Goal: Use online tool/utility: Utilize a website feature to perform a specific function

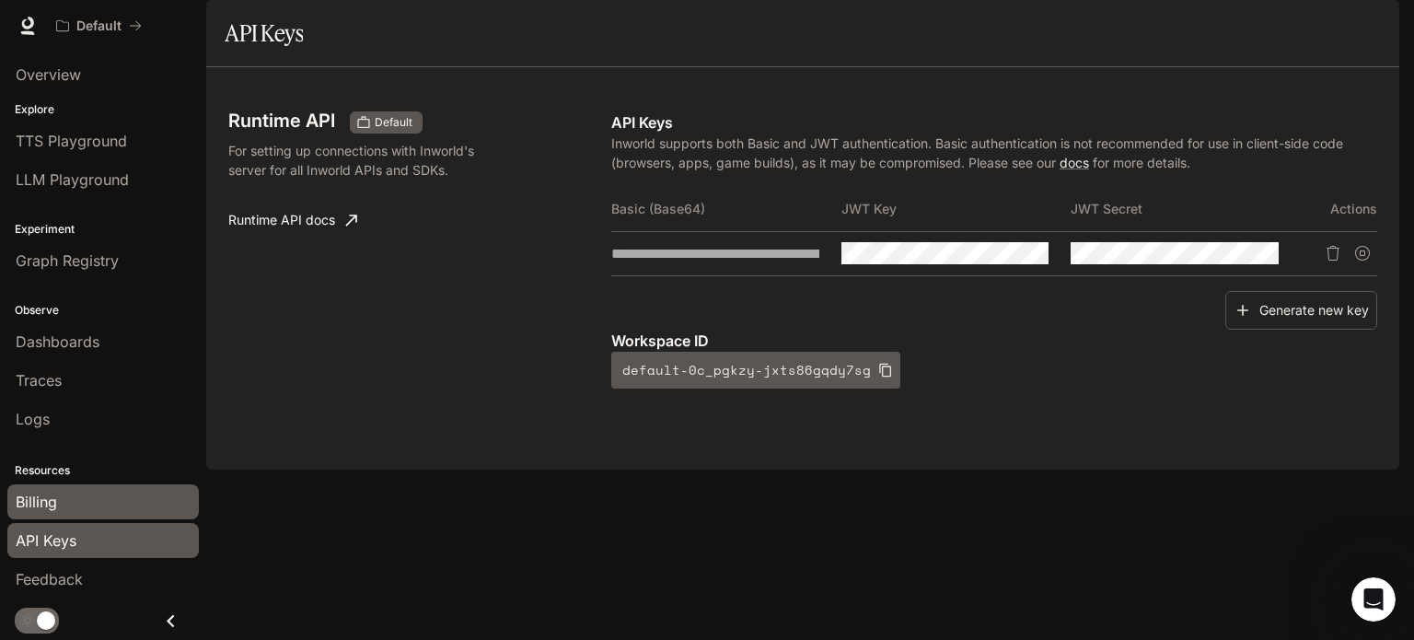
click at [73, 494] on div "Billing" at bounding box center [103, 502] width 175 height 22
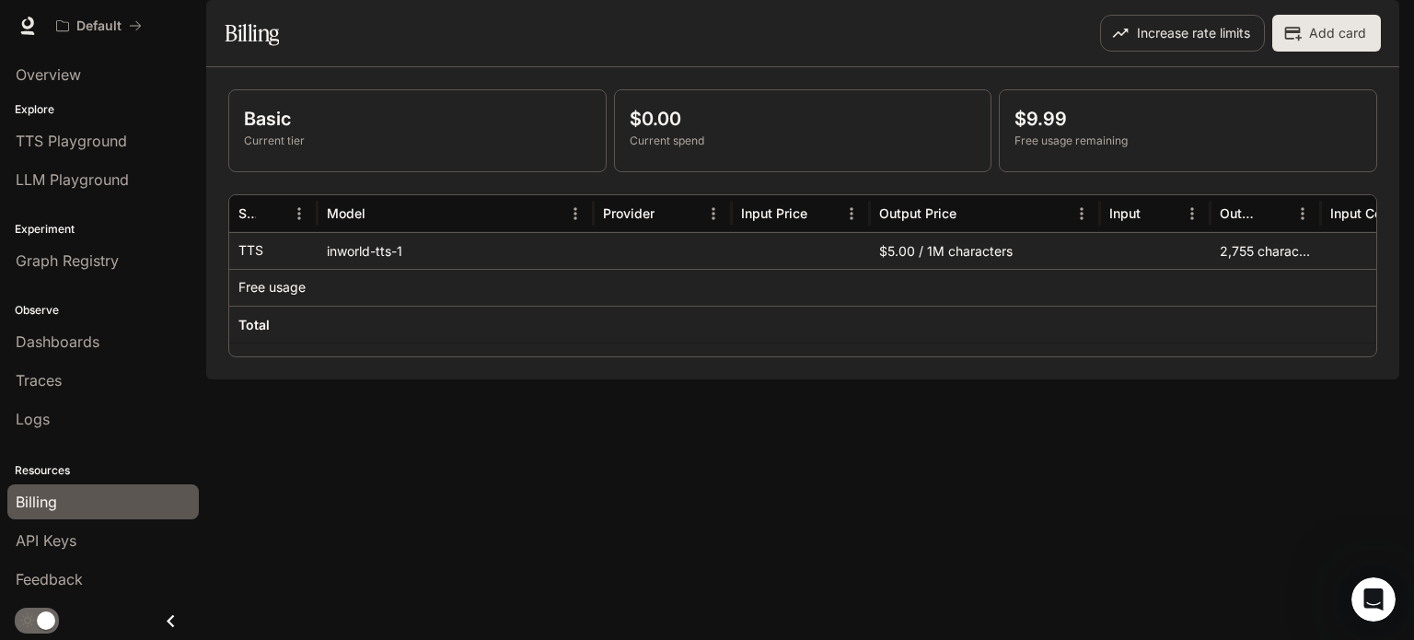
drag, startPoint x: 902, startPoint y: 389, endPoint x: 962, endPoint y: 389, distance: 59.8
click at [962, 342] on div at bounding box center [985, 324] width 230 height 37
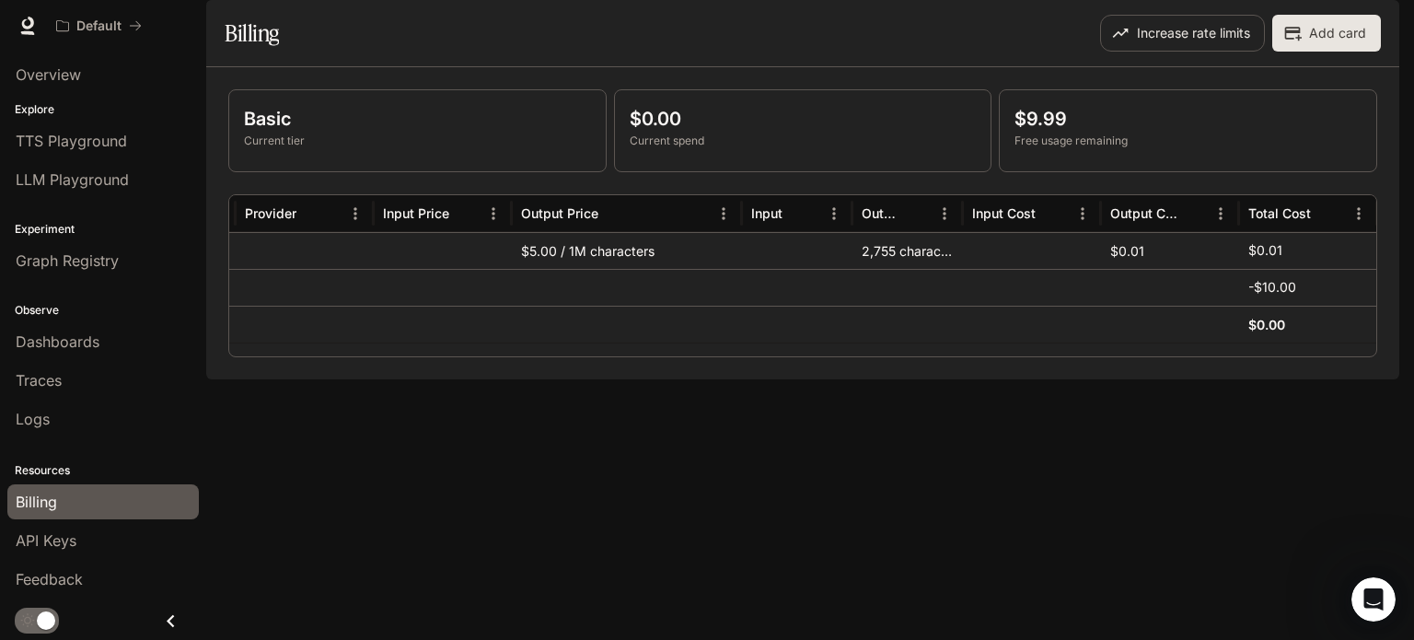
click at [740, 149] on p "Current spend" at bounding box center [803, 141] width 347 height 17
click at [108, 198] on div "Explore TTS Playground LLM Playground" at bounding box center [103, 150] width 206 height 105
click at [111, 174] on span "LLM Playground" at bounding box center [72, 179] width 113 height 22
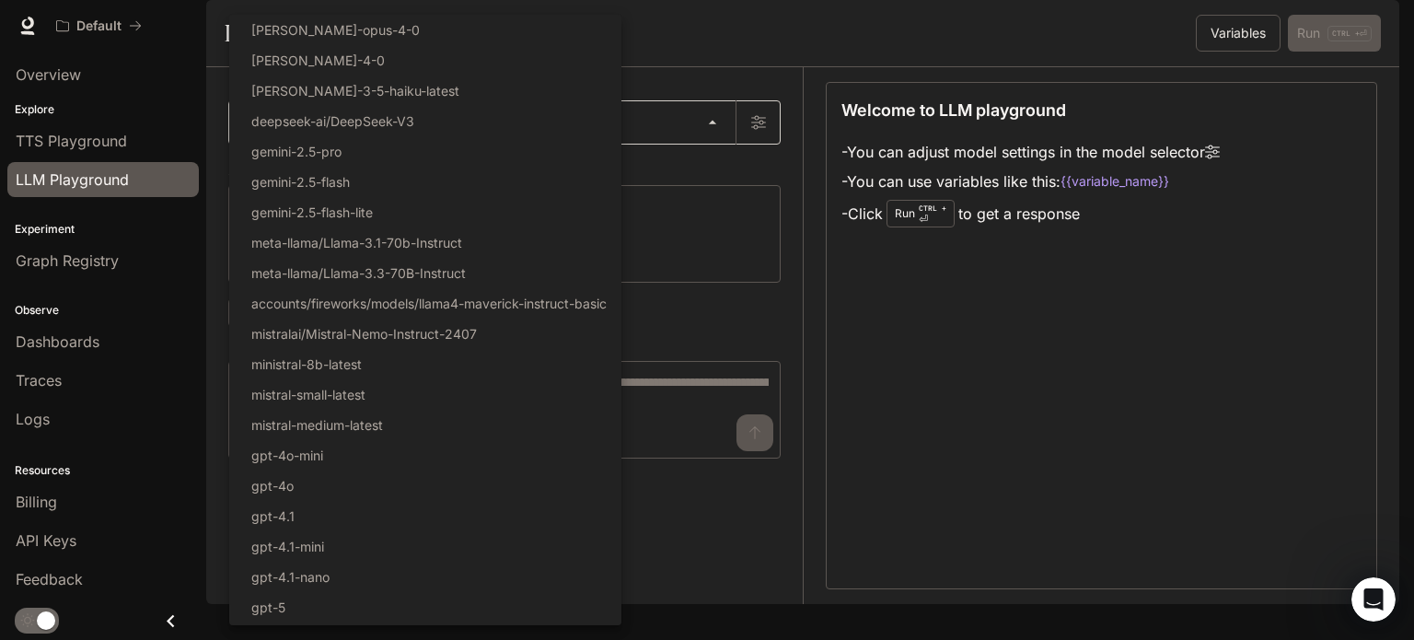
click at [608, 187] on body "Skip to main content Default Runtime Runtime Documentation Documentation Portal…" at bounding box center [707, 320] width 1414 height 640
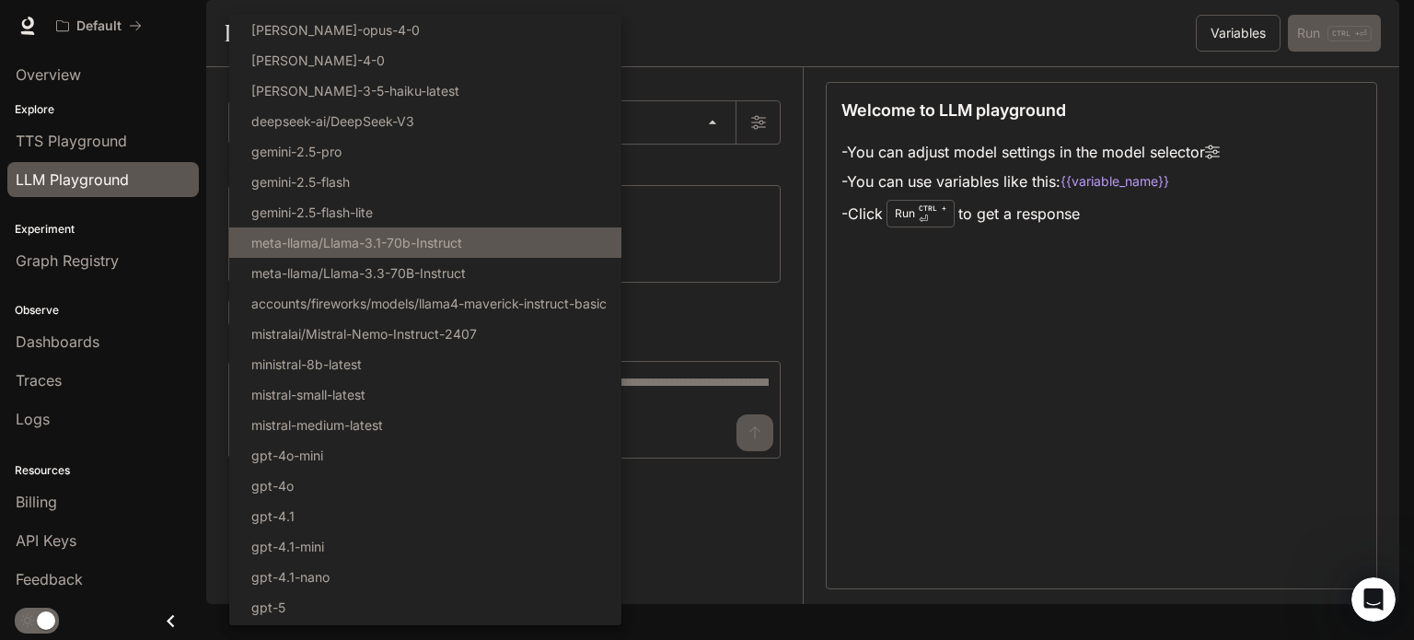
click at [568, 248] on li "meta-llama/Llama-3.1-70b-Instruct" at bounding box center [425, 242] width 392 height 30
type input "**********"
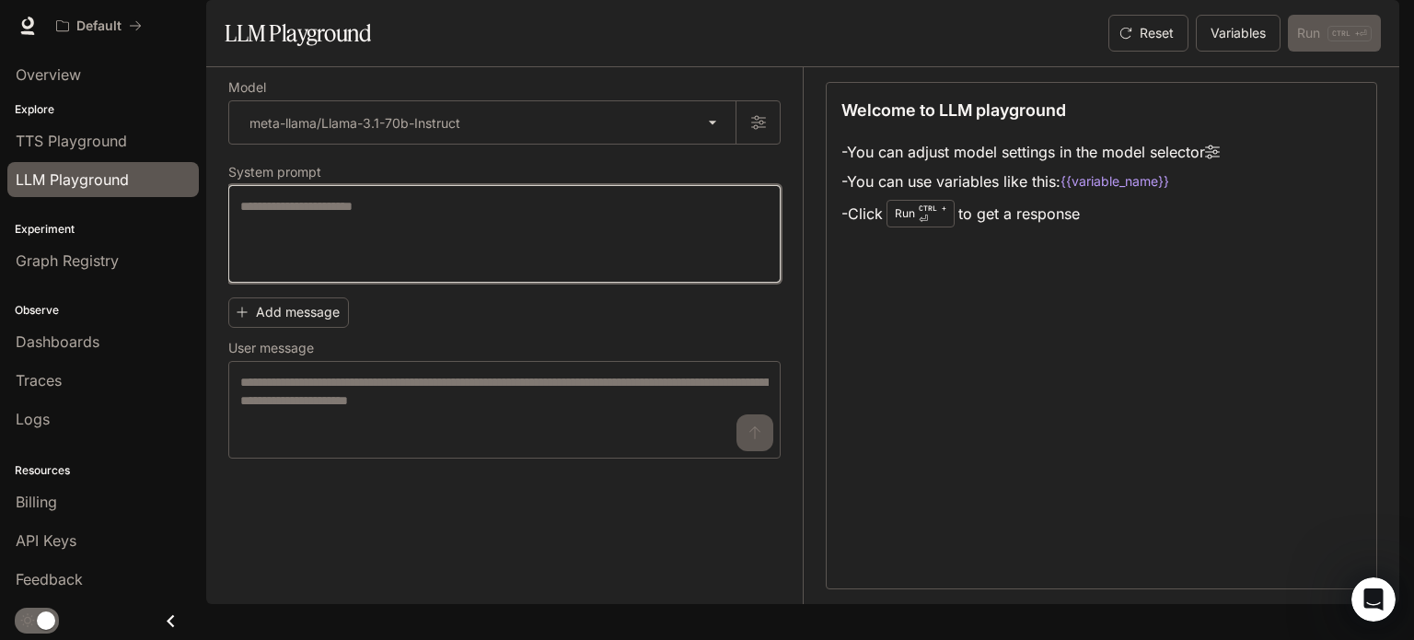
click at [569, 260] on textarea at bounding box center [504, 234] width 528 height 74
type textarea "**"
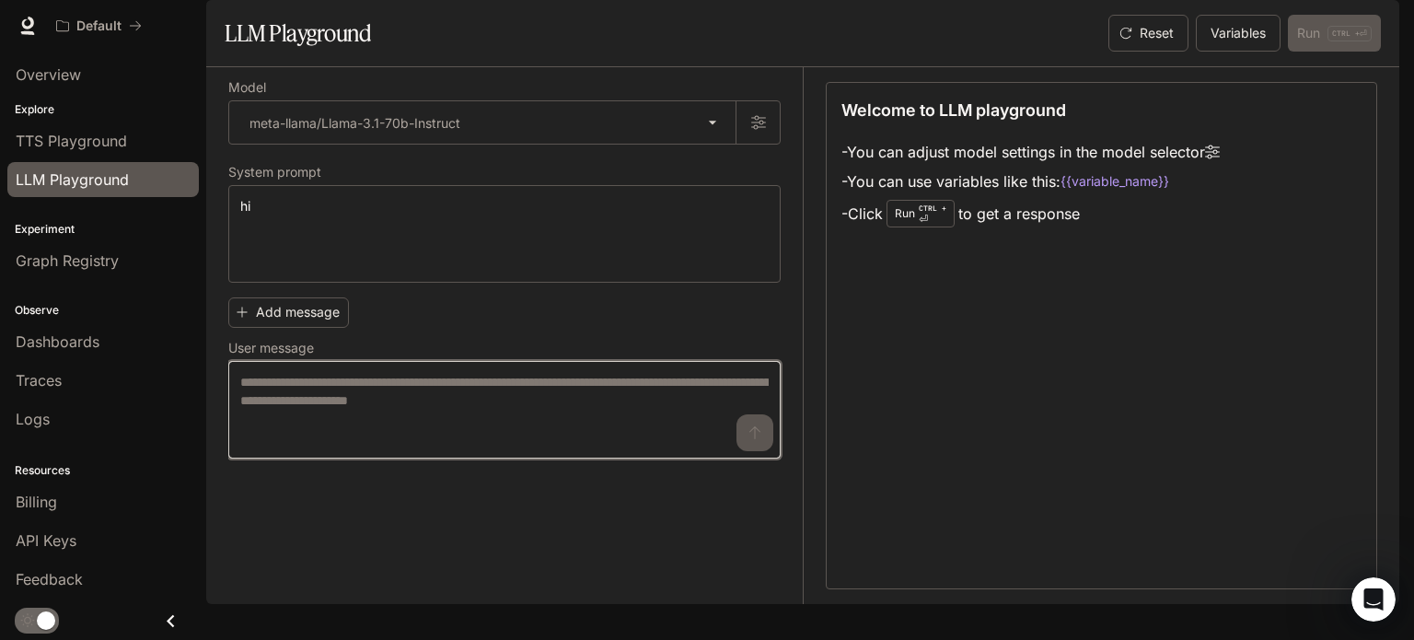
click at [403, 446] on textarea at bounding box center [504, 410] width 528 height 74
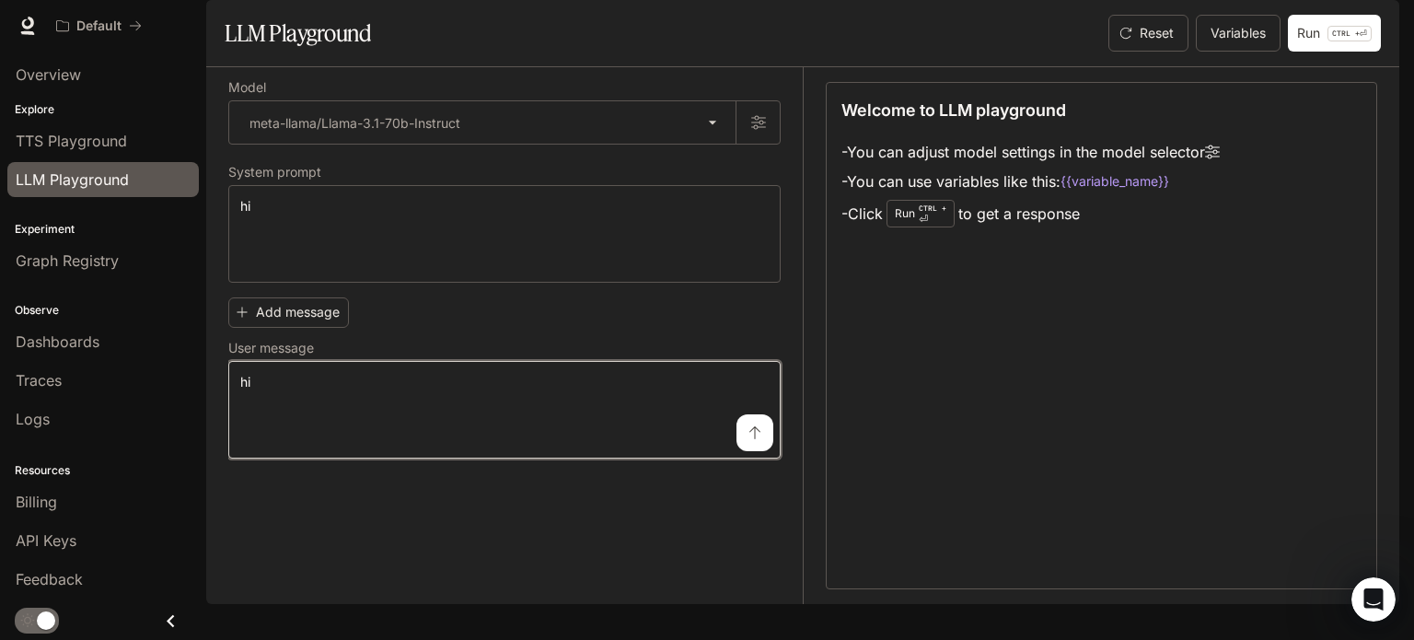
type textarea "**"
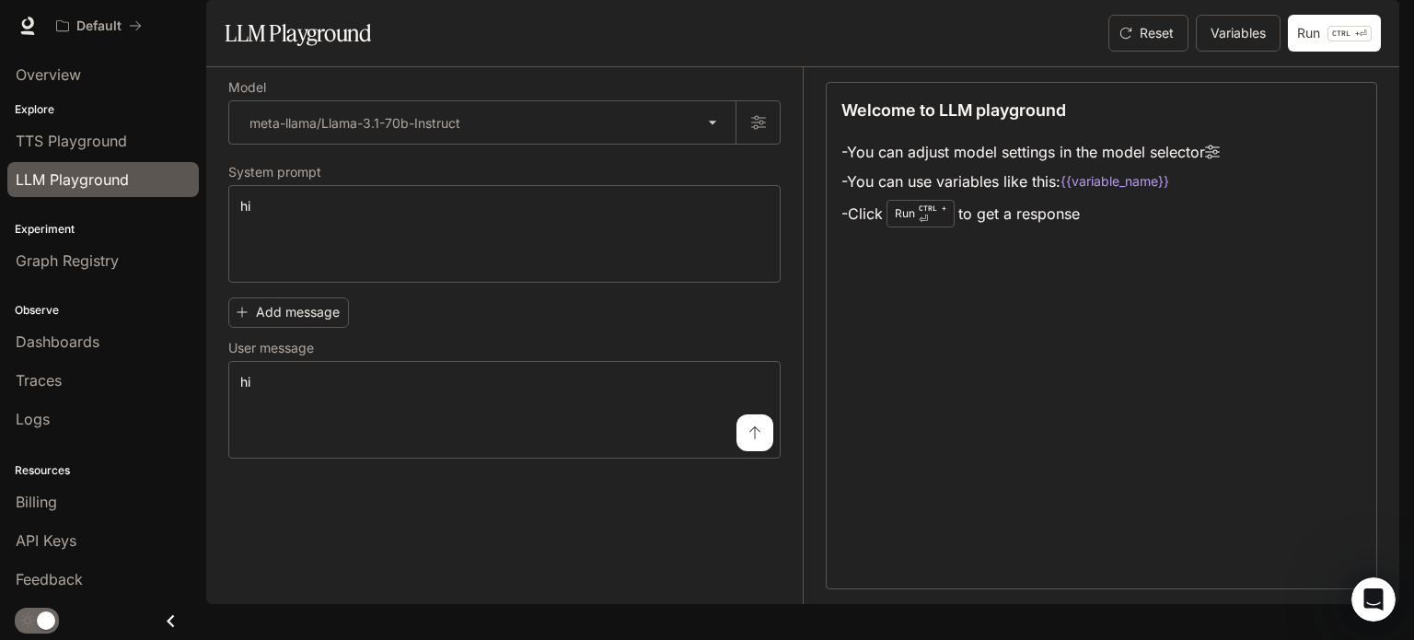
click at [749, 440] on icon "submit" at bounding box center [754, 432] width 15 height 15
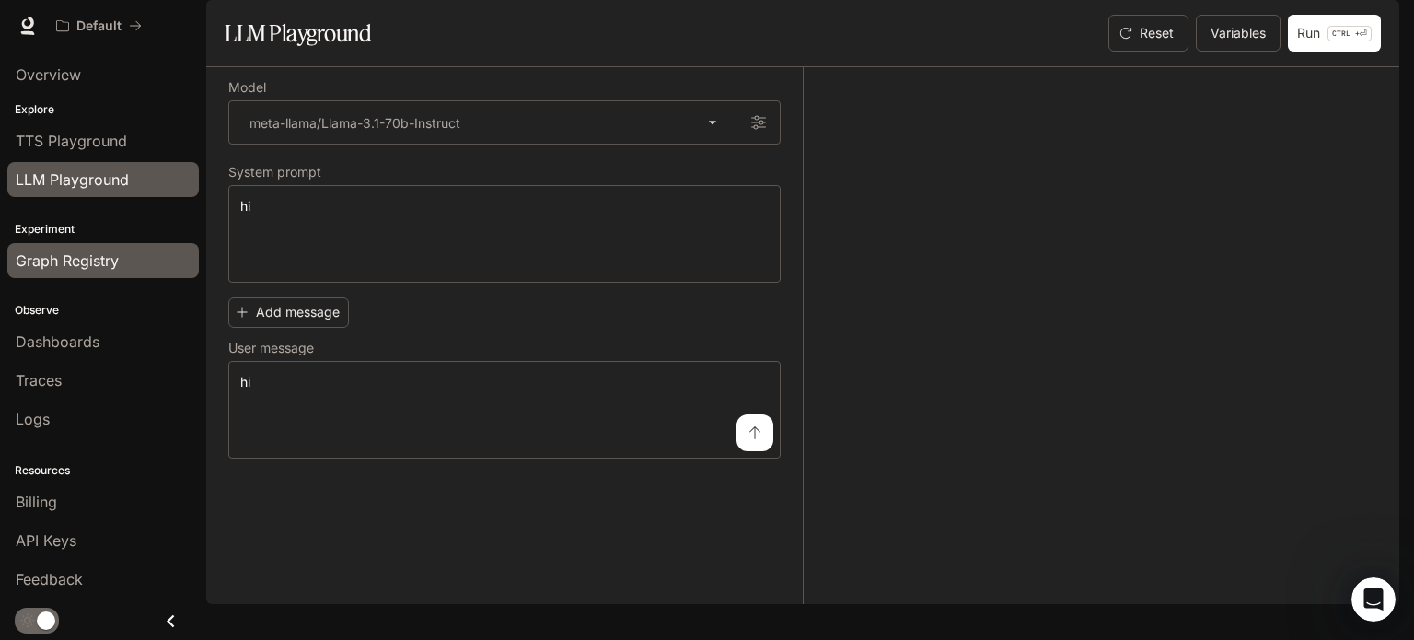
click at [72, 253] on span "Graph Registry" at bounding box center [67, 260] width 103 height 22
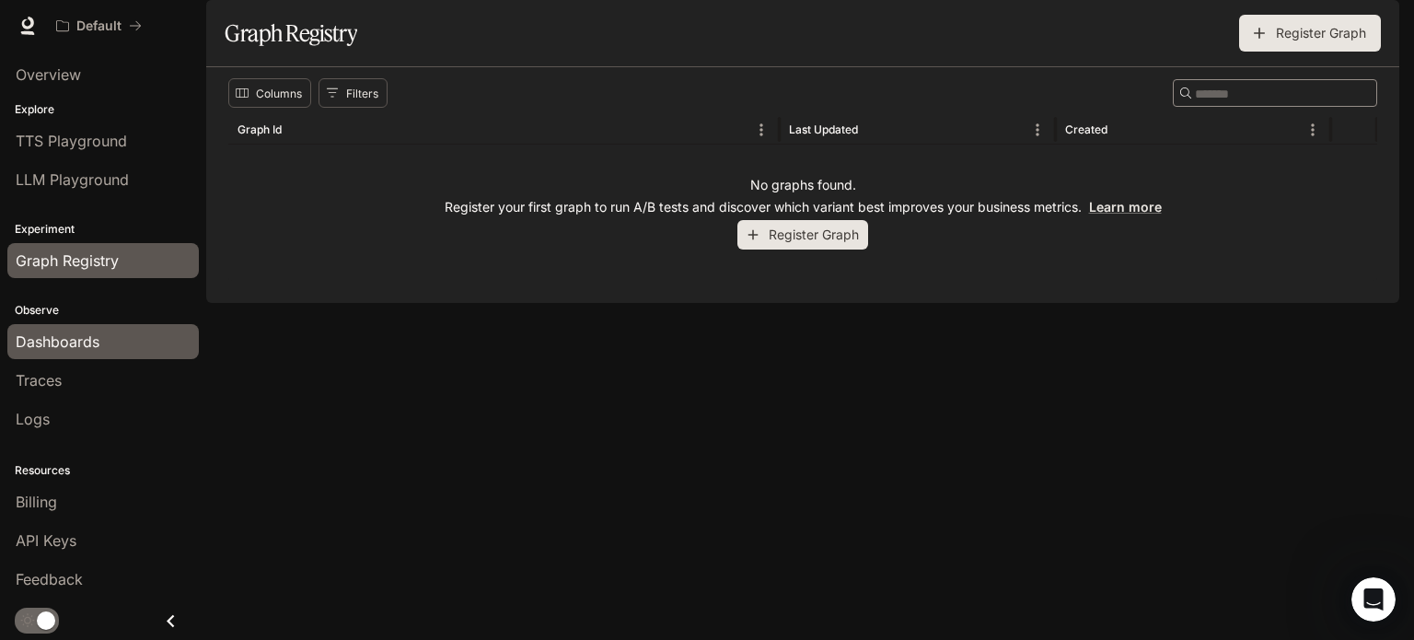
click at [98, 330] on span "Dashboards" at bounding box center [58, 341] width 84 height 22
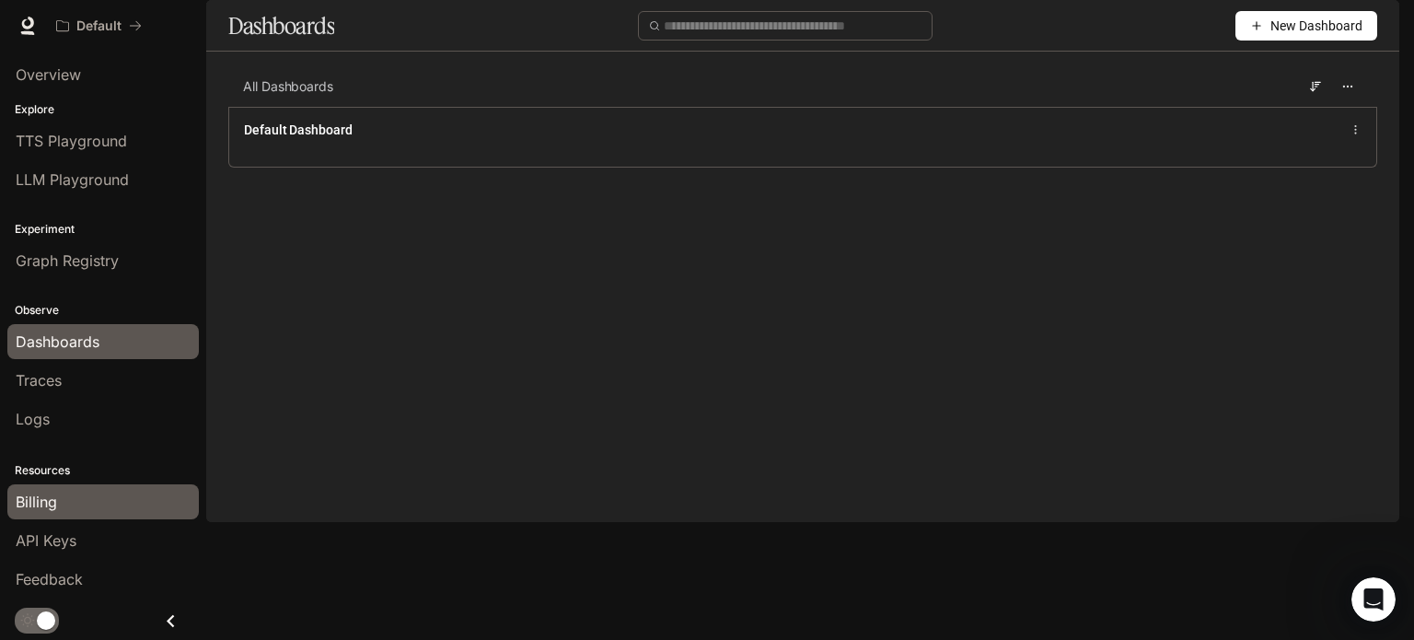
click at [114, 497] on div "Billing" at bounding box center [103, 502] width 175 height 22
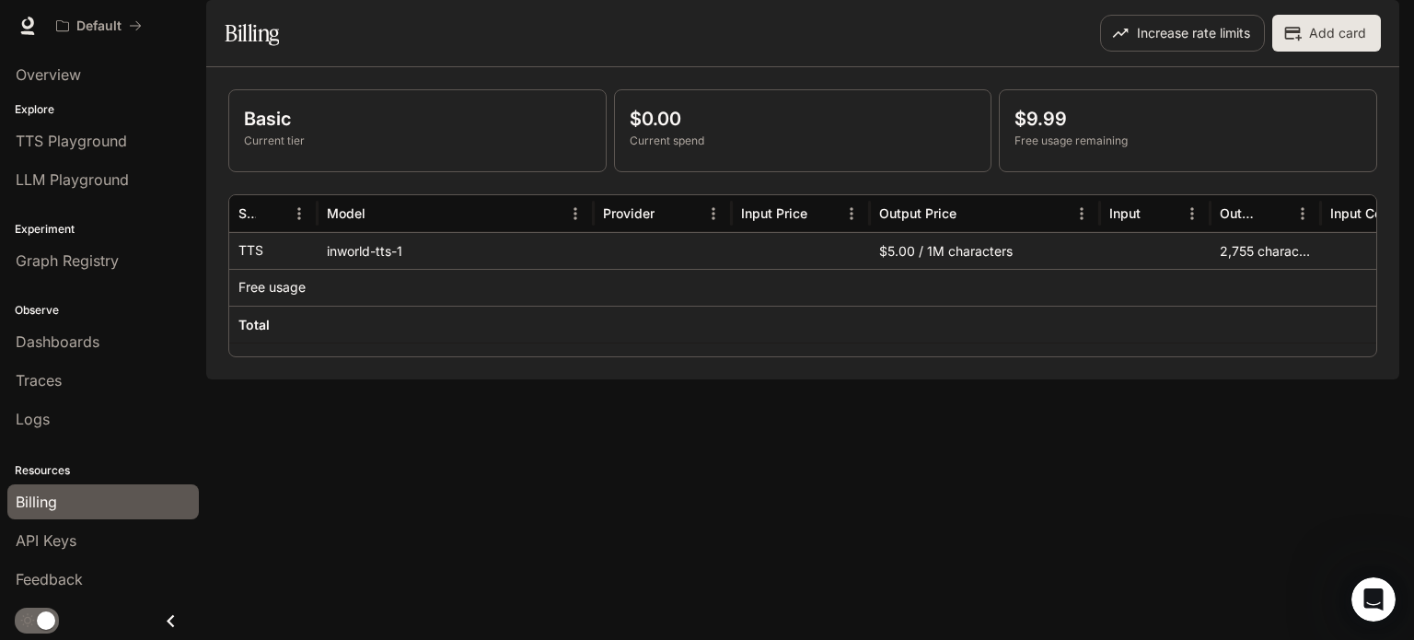
click at [1373, 21] on img "button" at bounding box center [1373, 26] width 26 height 26
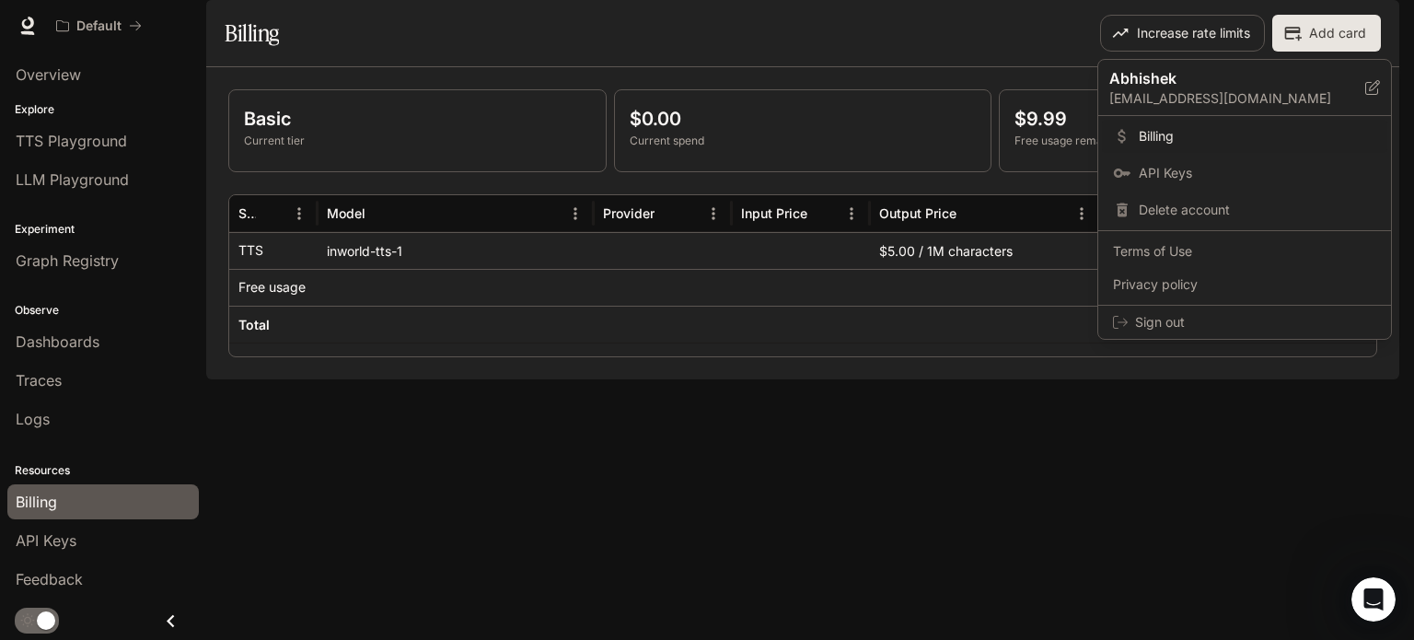
click at [957, 73] on div at bounding box center [707, 320] width 1414 height 640
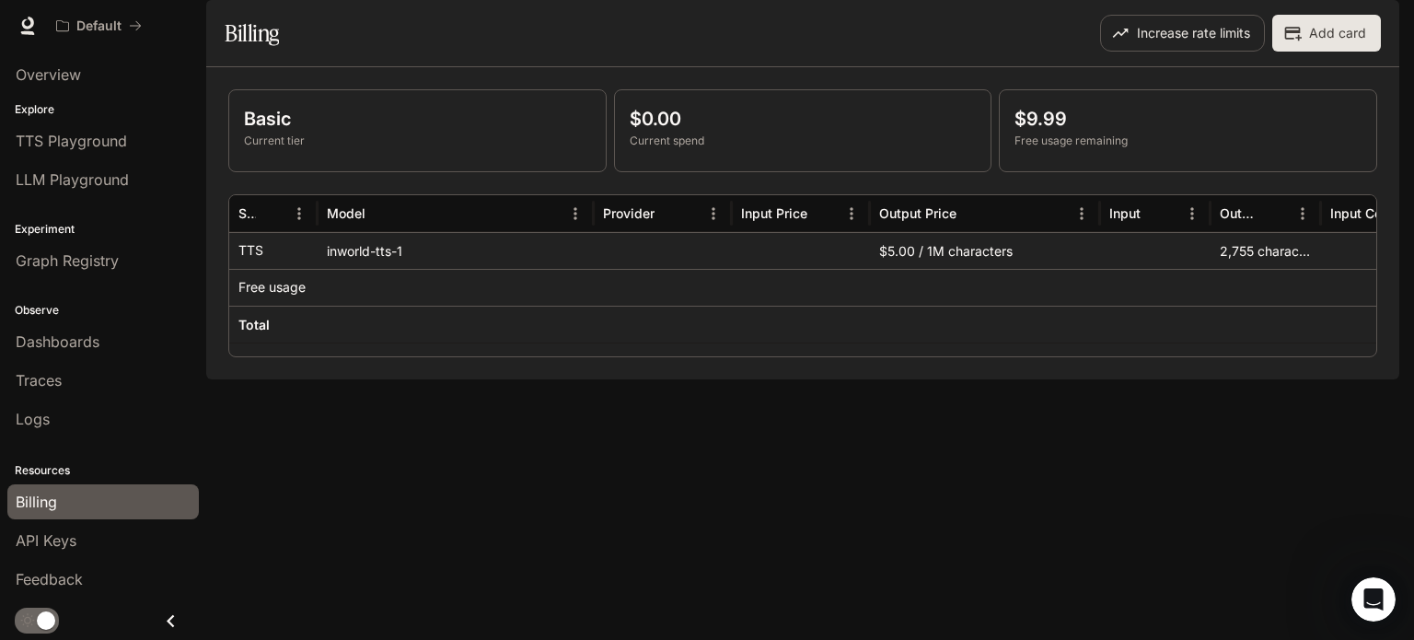
click at [1047, 171] on div "$9.99 Free usage remaining" at bounding box center [1188, 130] width 376 height 81
click at [1048, 149] on p "Free usage remaining" at bounding box center [1187, 141] width 347 height 17
click at [391, 171] on div "Basic Current tier" at bounding box center [417, 130] width 376 height 81
click at [392, 171] on div "Basic Current tier" at bounding box center [417, 130] width 376 height 81
click at [37, 29] on link at bounding box center [28, 26] width 26 height 26
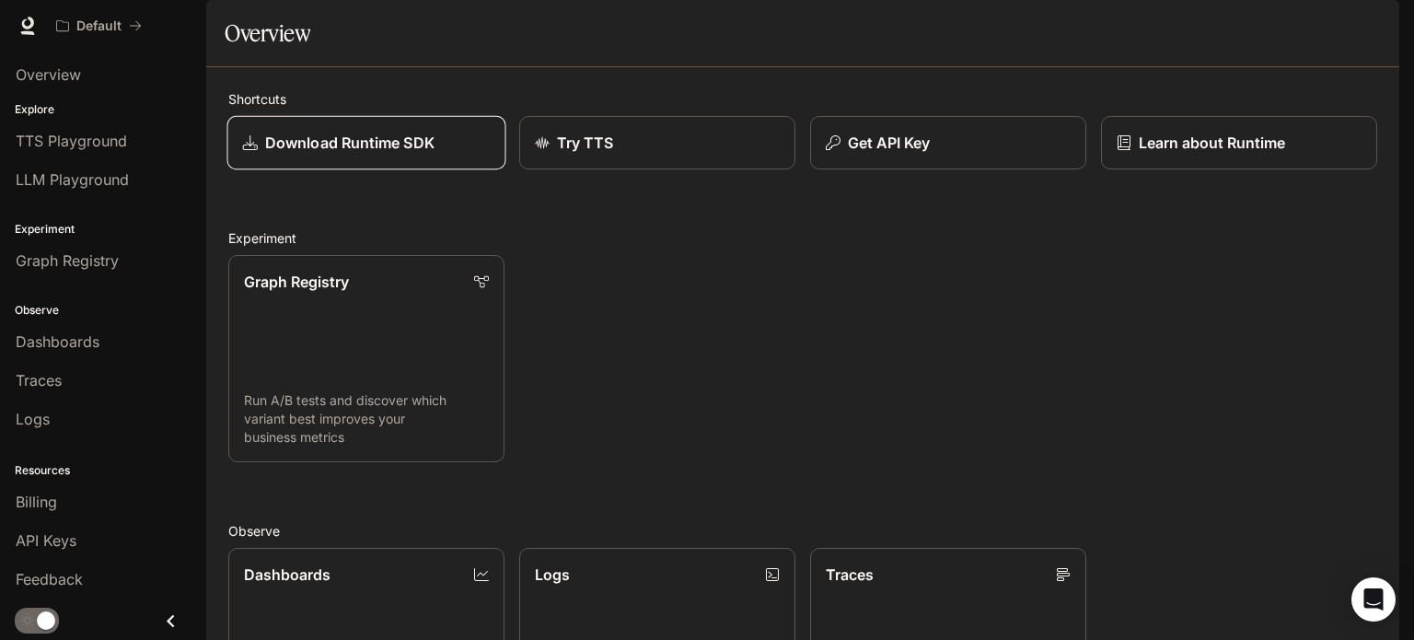
click at [438, 154] on div "Download Runtime SDK" at bounding box center [367, 143] width 248 height 22
